Goal: Navigation & Orientation: Find specific page/section

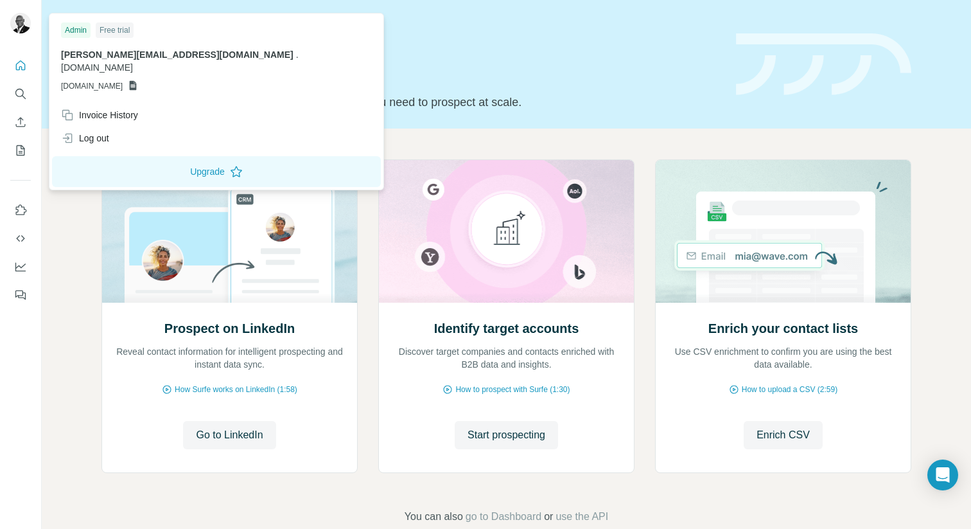
click at [90, 80] on span "[DOMAIN_NAME]" at bounding box center [92, 86] width 62 height 12
click at [18, 20] on img at bounding box center [20, 23] width 21 height 21
click at [19, 67] on icon "Quick start" at bounding box center [20, 65] width 13 height 13
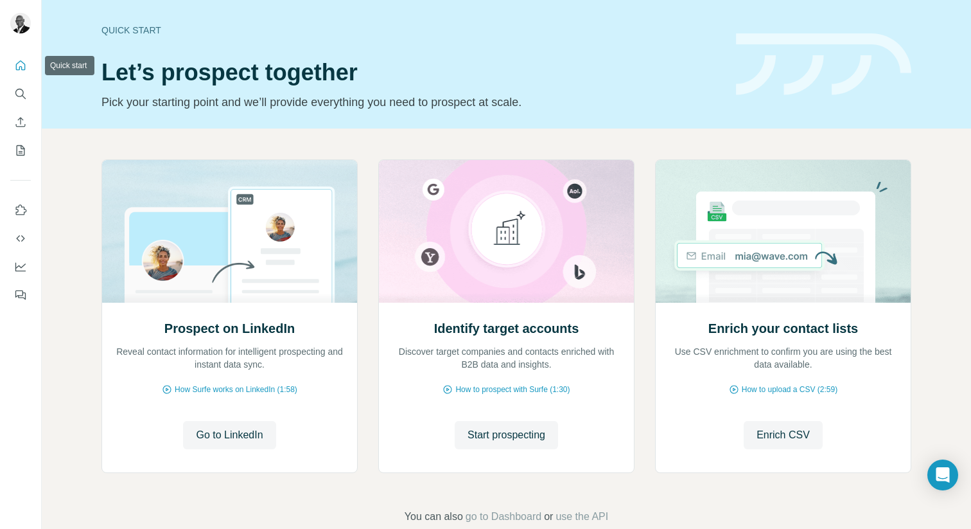
click at [19, 67] on icon "Quick start" at bounding box center [20, 65] width 13 height 13
click at [20, 70] on icon "Quick start" at bounding box center [20, 65] width 13 height 13
click at [20, 150] on icon "My lists" at bounding box center [20, 150] width 13 height 13
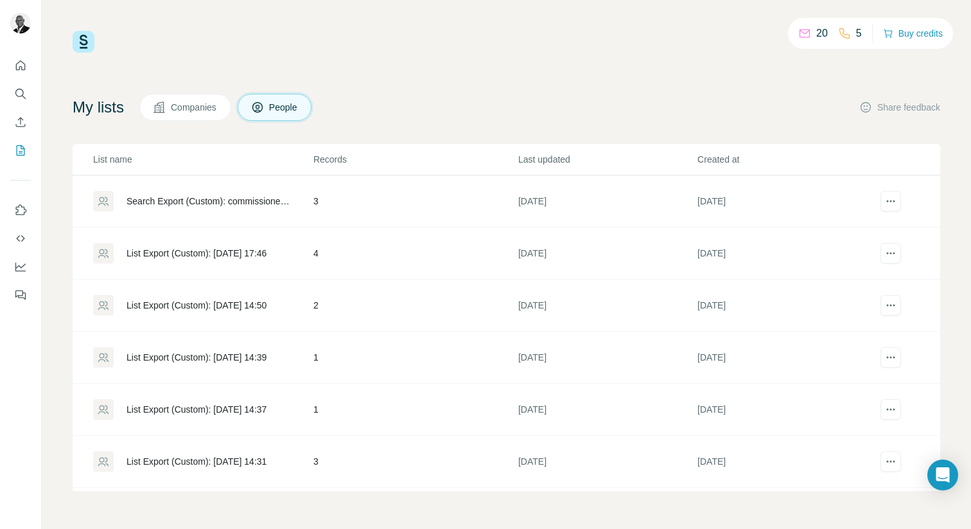
click at [949, 152] on div "20 5 Buy credits My lists Companies People Share feedback List name Records Las…" at bounding box center [506, 264] width 929 height 529
click at [85, 48] on img at bounding box center [84, 42] width 22 height 22
click at [43, 90] on div "20 5 Buy credits My lists Companies People Share feedback List name Records Las…" at bounding box center [506, 264] width 929 height 529
click at [21, 152] on icon "My lists" at bounding box center [20, 150] width 13 height 13
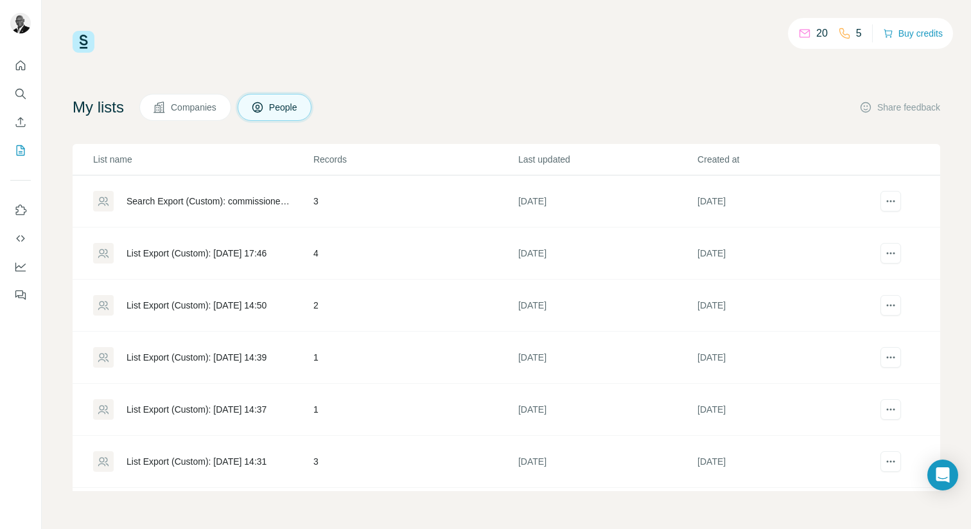
click at [146, 199] on div "Search Export (Custom): commissioner - [DATE] 17:48" at bounding box center [209, 201] width 165 height 13
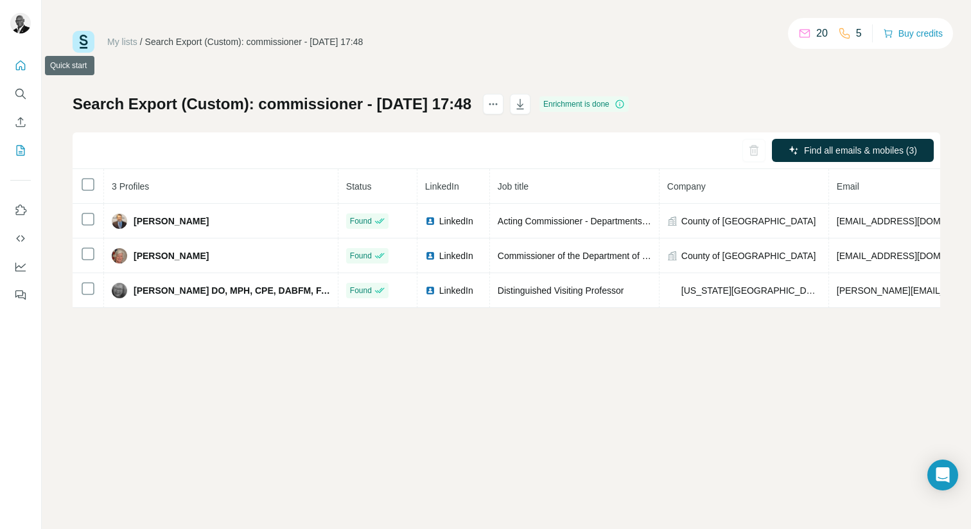
click at [21, 66] on icon "Quick start" at bounding box center [20, 65] width 13 height 13
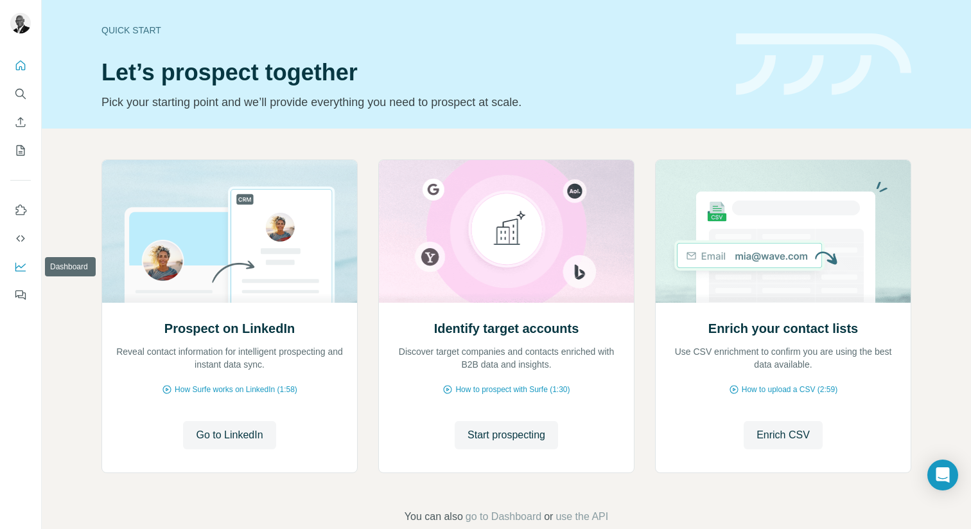
click at [22, 270] on icon "Dashboard" at bounding box center [20, 266] width 13 height 13
